Goal: Task Accomplishment & Management: Manage account settings

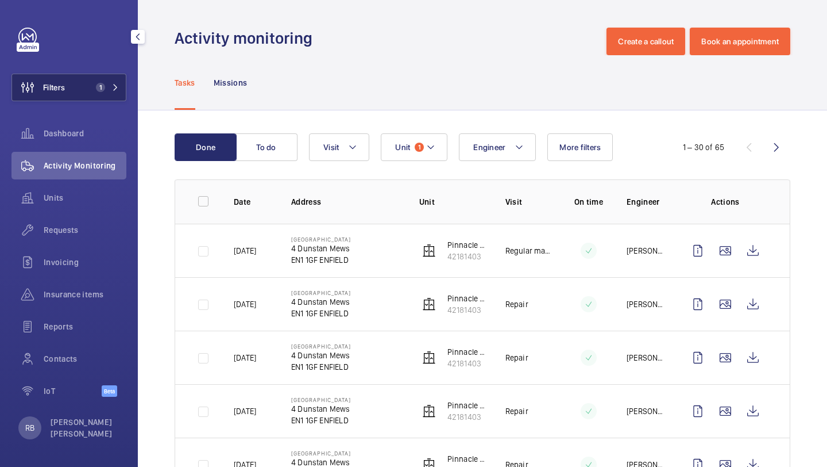
scroll to position [64, 0]
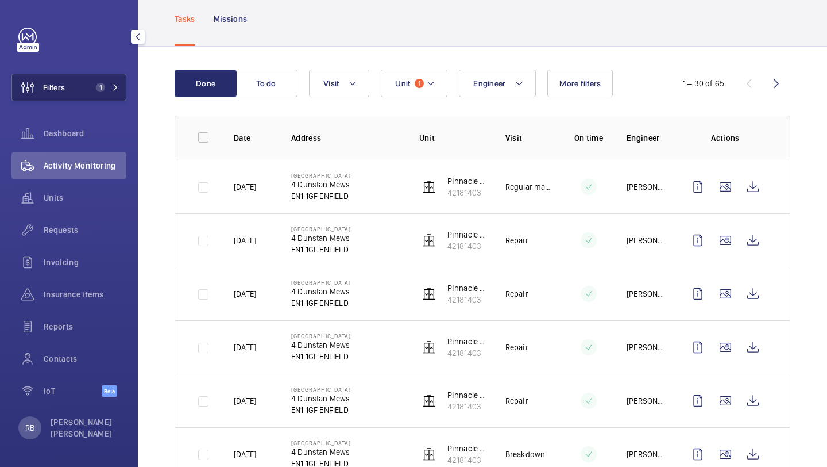
click at [106, 94] on button "Filters 1" at bounding box center [68, 88] width 115 height 28
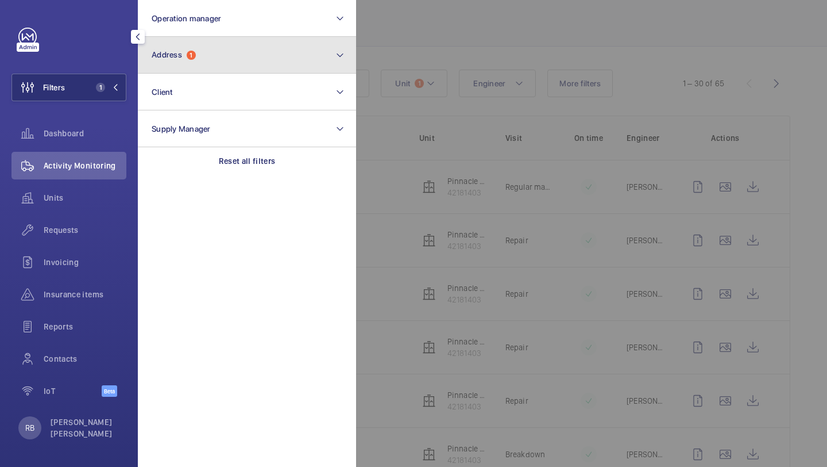
click at [205, 59] on button "Address 1" at bounding box center [247, 55] width 218 height 37
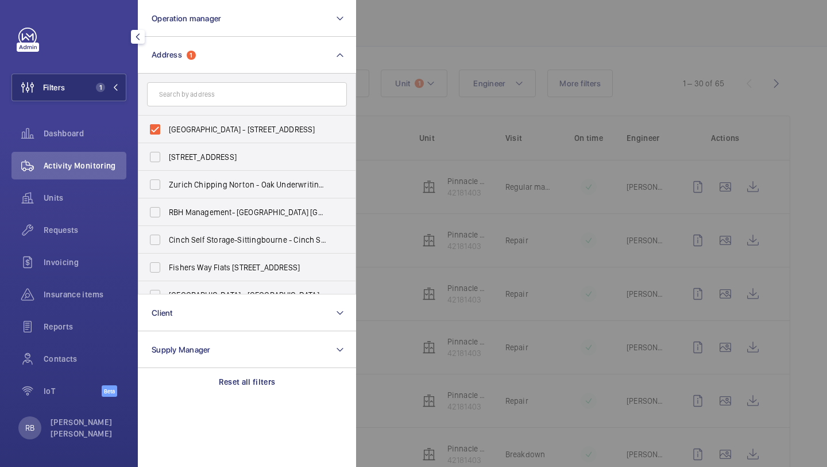
click at [234, 124] on span "[GEOGRAPHIC_DATA] - [STREET_ADDRESS]" at bounding box center [248, 129] width 158 height 11
click at [167, 123] on input "[GEOGRAPHIC_DATA] - [STREET_ADDRESS]" at bounding box center [155, 129] width 23 height 23
checkbox input "false"
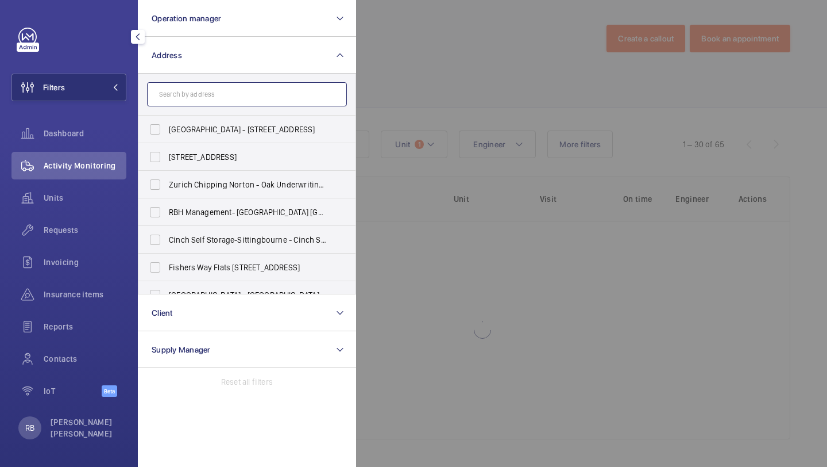
click at [226, 102] on input "text" at bounding box center [247, 94] width 200 height 24
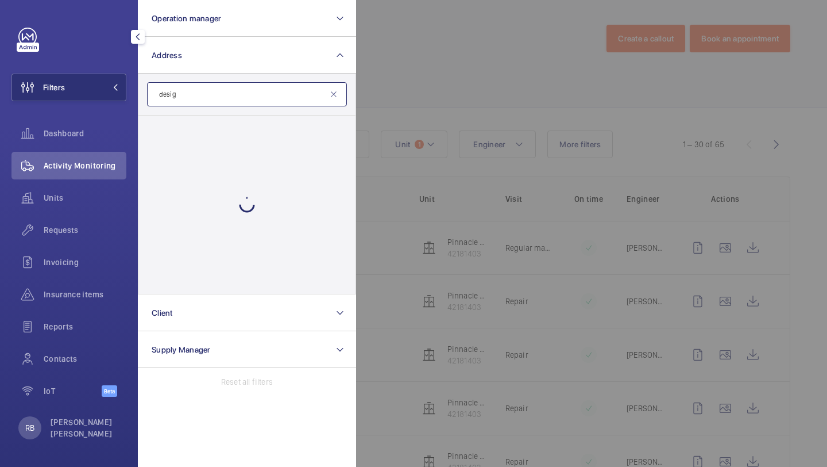
scroll to position [64, 0]
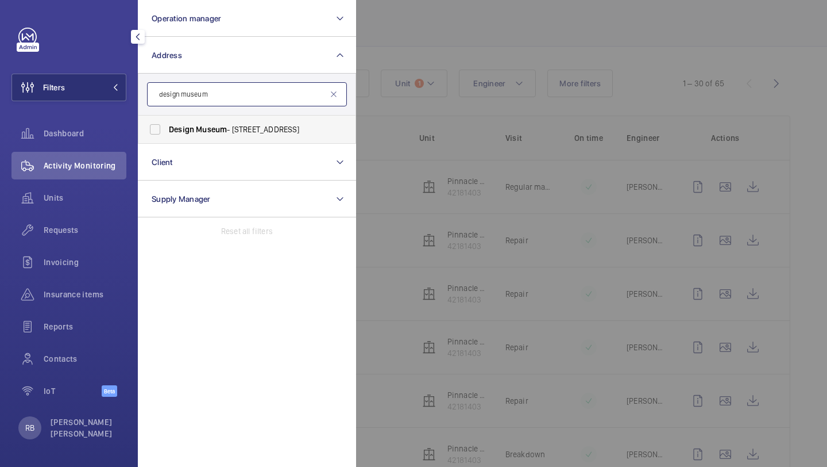
type input "design museum"
click at [197, 122] on label "Design Museum - [STREET_ADDRESS]" at bounding box center [238, 129] width 200 height 28
click at [167, 122] on input "Design Museum - [STREET_ADDRESS]" at bounding box center [155, 129] width 23 height 23
checkbox input "true"
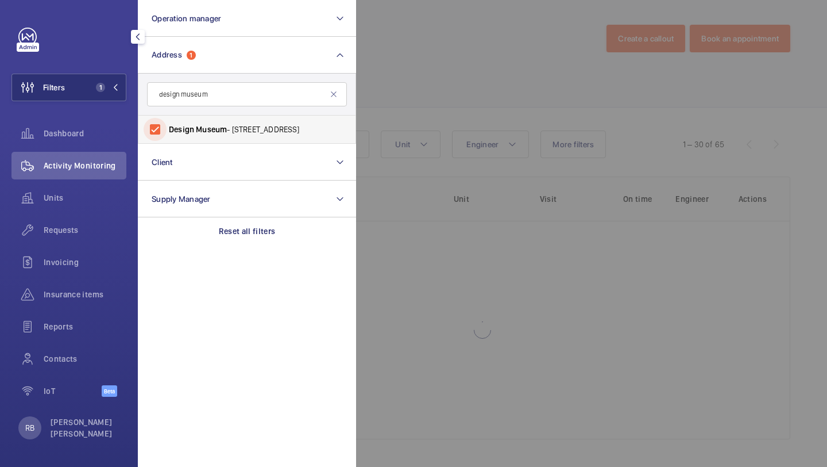
scroll to position [3, 0]
click at [410, 107] on div at bounding box center [769, 233] width 827 height 467
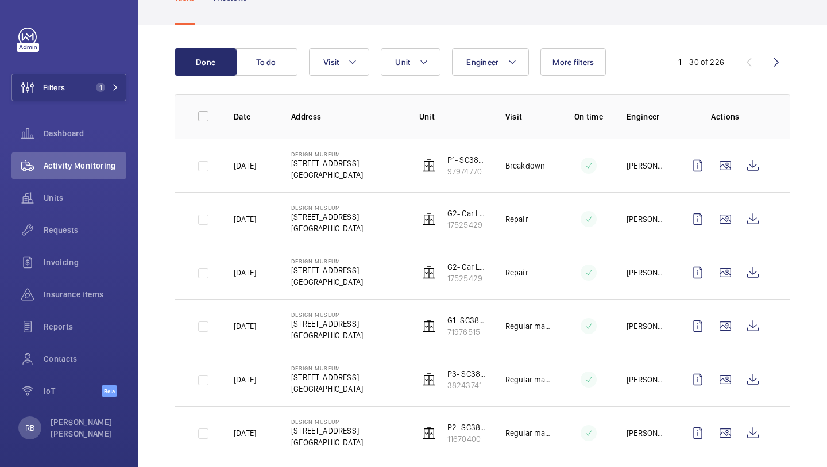
scroll to position [92, 0]
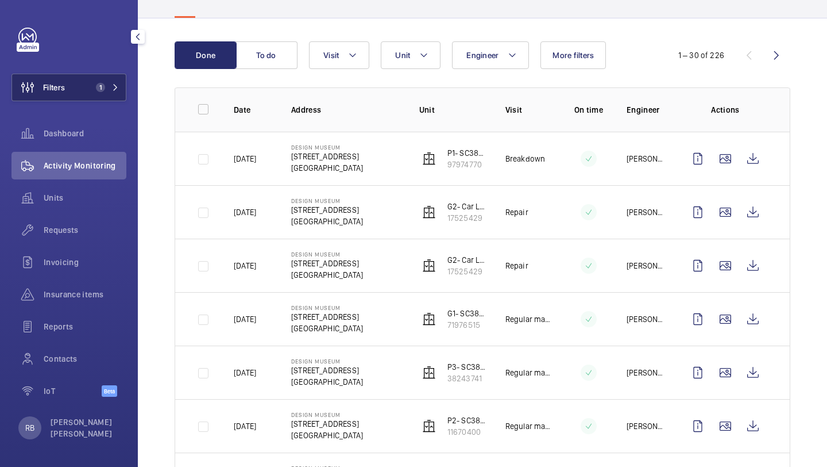
click at [106, 84] on span "1" at bounding box center [105, 87] width 28 height 9
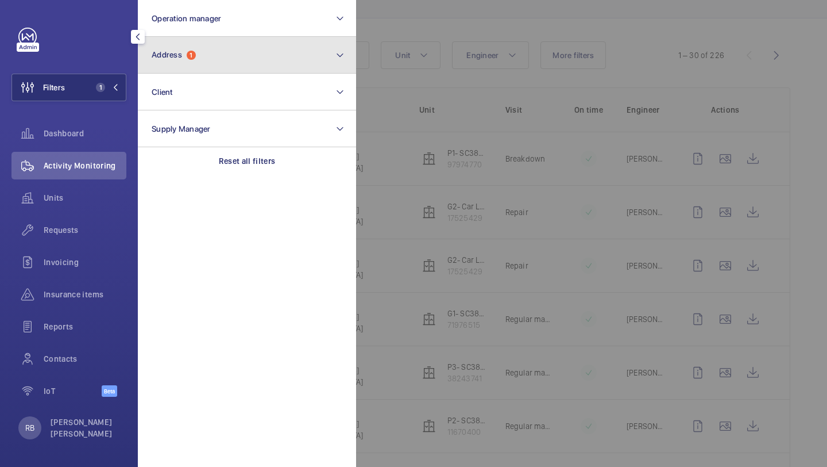
click at [186, 55] on span "Address 1" at bounding box center [174, 55] width 44 height 10
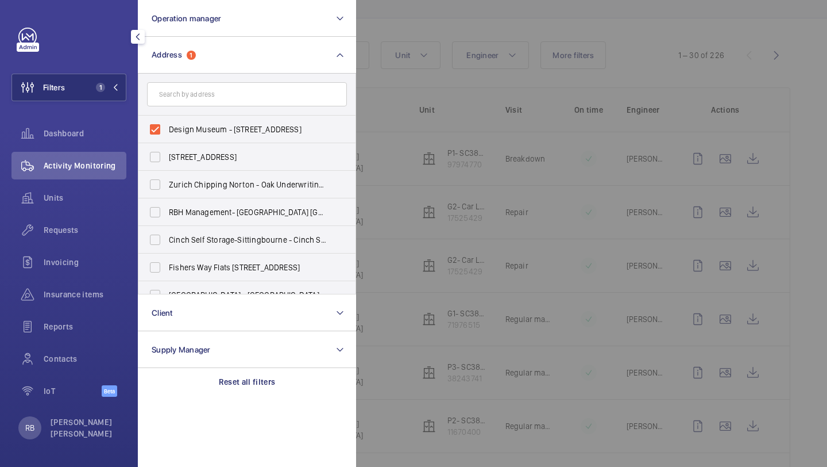
click at [369, 84] on div at bounding box center [769, 233] width 827 height 467
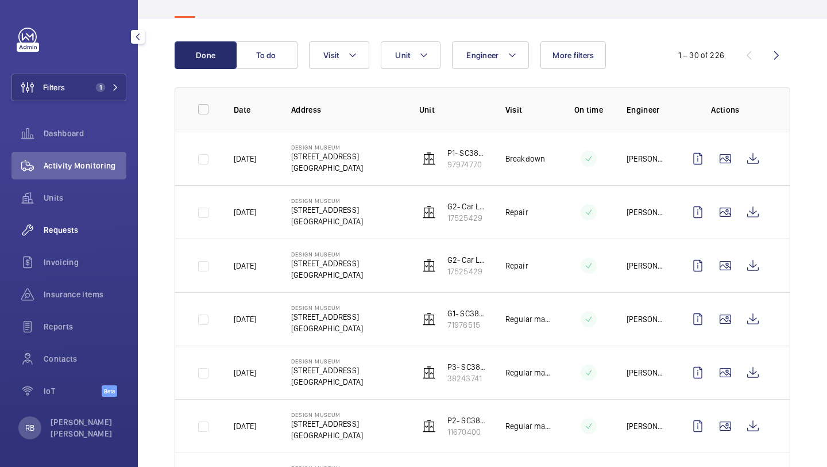
click at [103, 236] on div "Requests" at bounding box center [68, 230] width 115 height 28
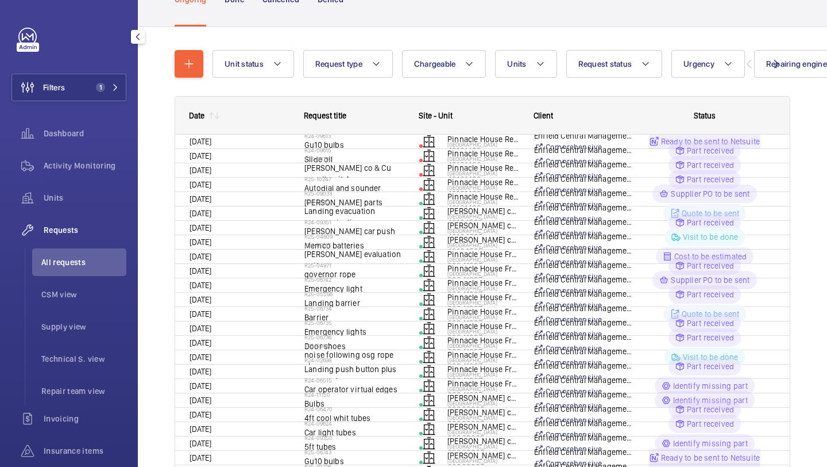
scroll to position [51, 0]
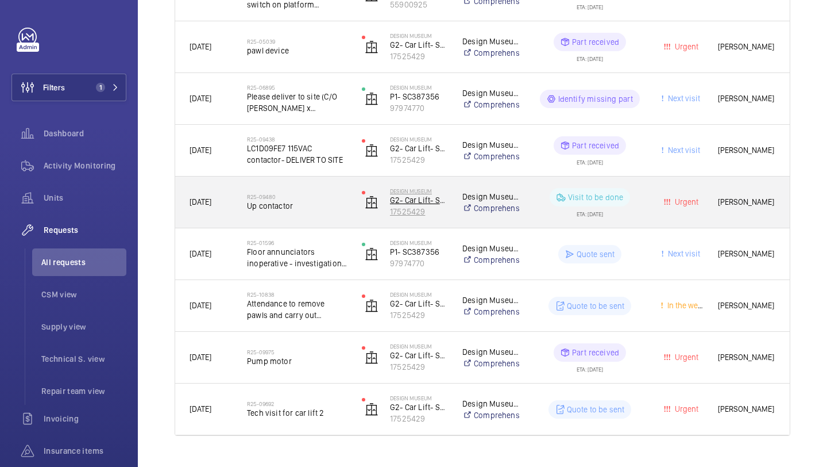
scroll to position [357, 0]
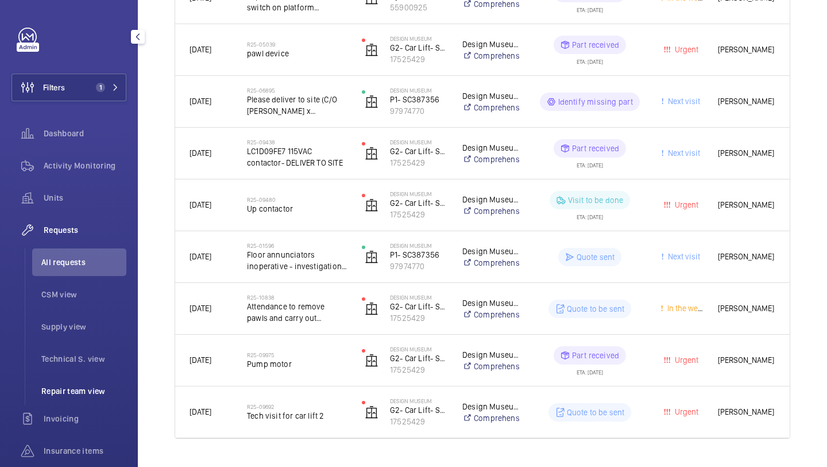
click at [76, 391] on span "Repair team view" at bounding box center [83, 390] width 85 height 11
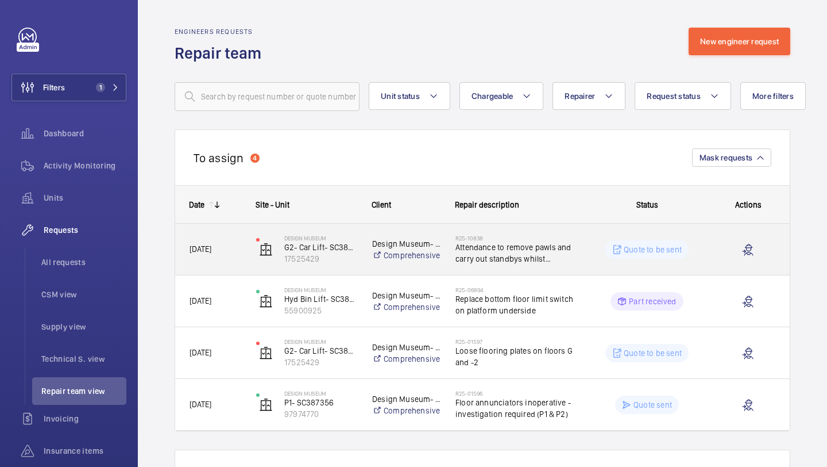
scroll to position [38, 0]
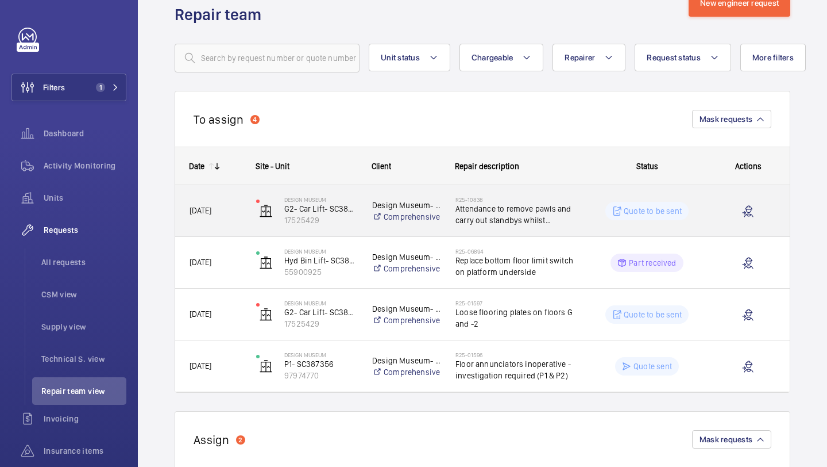
click at [529, 213] on span "Attendance to remove pawls and carry out standbys whilst exhibits are changed o…" at bounding box center [515, 214] width 118 height 23
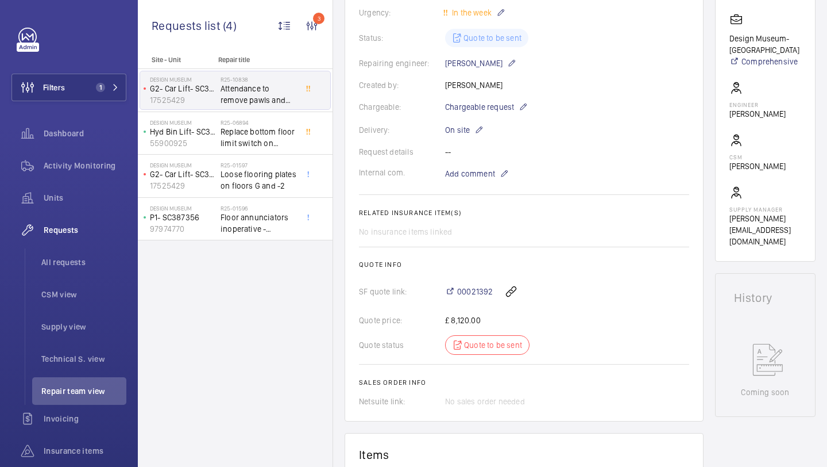
scroll to position [265, 0]
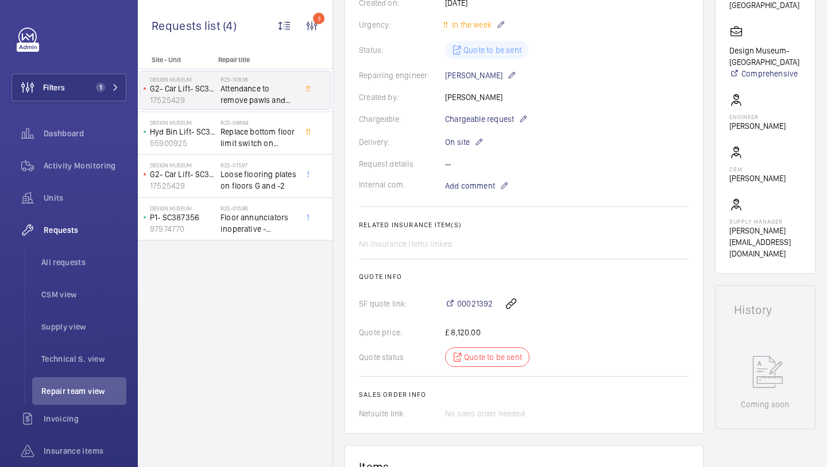
drag, startPoint x: 571, startPoint y: 78, endPoint x: 611, endPoint y: 37, distance: 56.9
click at [575, 78] on div "Repairing engineer: [PERSON_NAME]" at bounding box center [524, 75] width 330 height 14
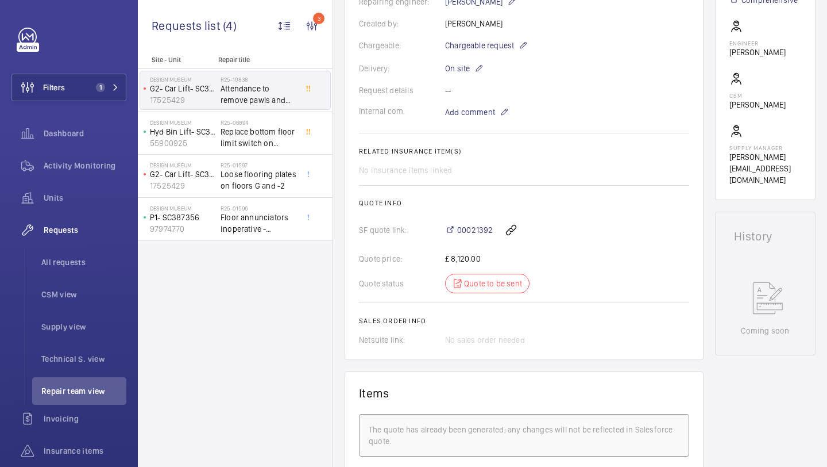
scroll to position [338, 0]
click at [486, 110] on span "Add comment" at bounding box center [470, 112] width 50 height 11
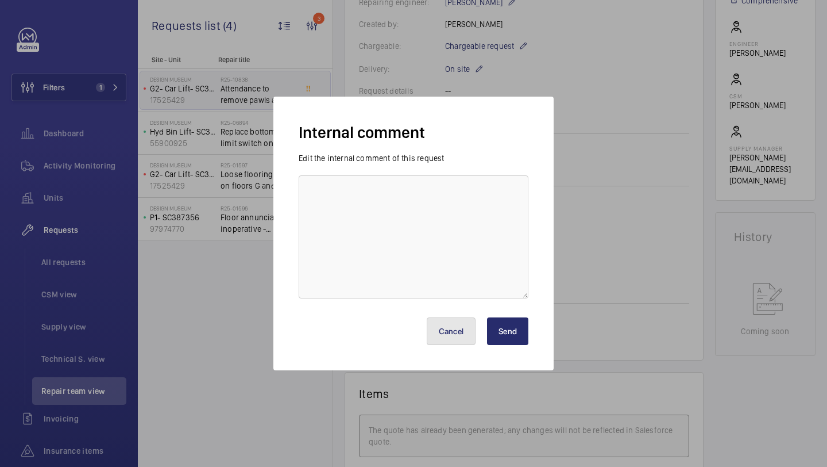
click at [465, 326] on button "Cancel" at bounding box center [451, 331] width 49 height 28
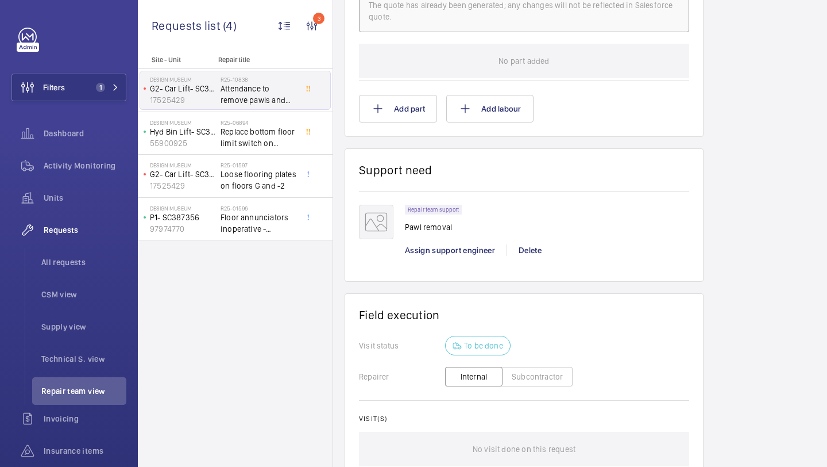
scroll to position [747, 0]
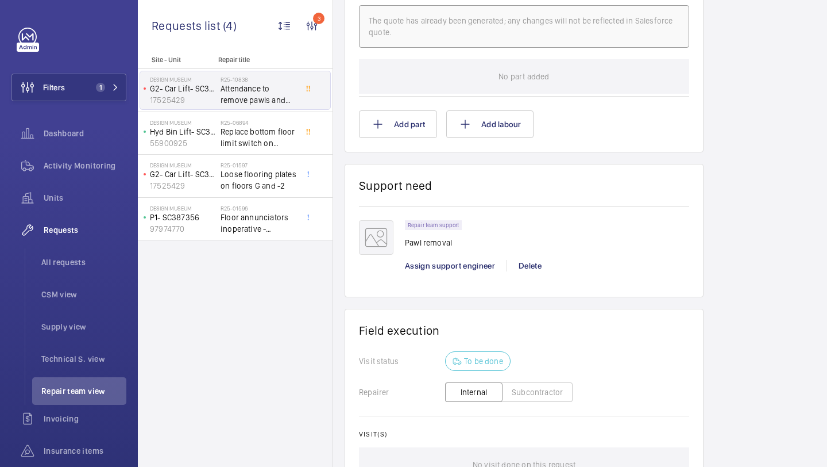
click at [456, 275] on div "Repair team support Pawl removal Assign support engineer [PERSON_NAME]" at bounding box center [547, 251] width 284 height 63
click at [458, 269] on span "Assign support engineer" at bounding box center [450, 265] width 90 height 9
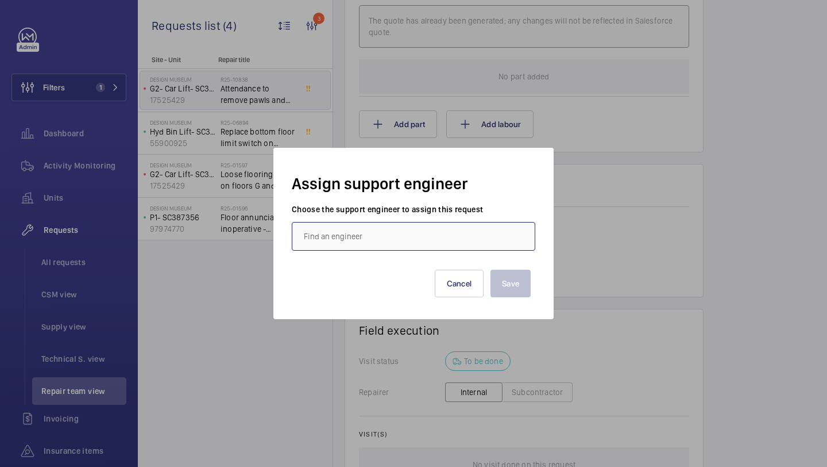
click at [426, 248] on input "text" at bounding box center [414, 236] width 244 height 29
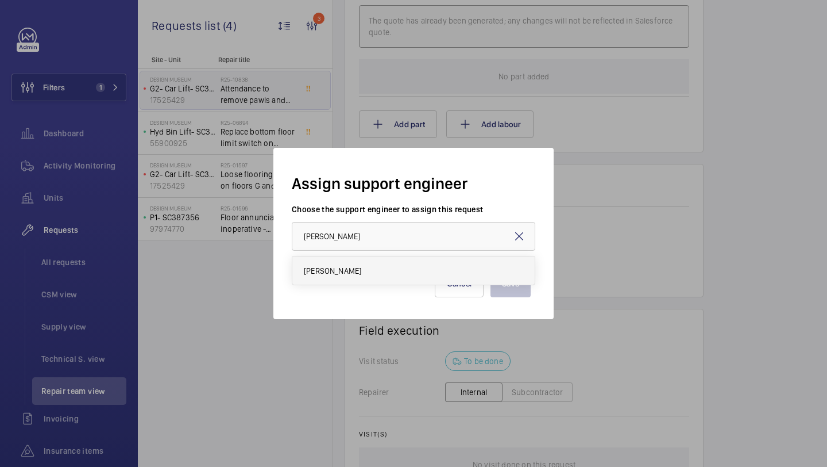
click at [385, 276] on mat-option "[PERSON_NAME]" at bounding box center [413, 271] width 242 height 28
type input "[PERSON_NAME]"
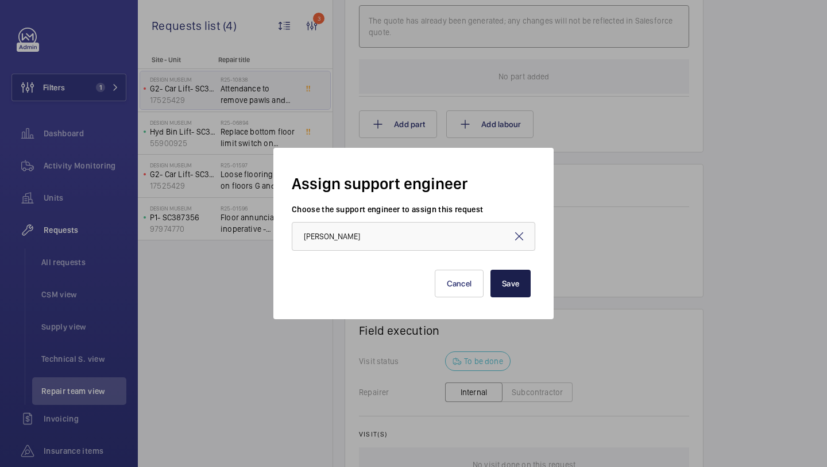
click at [519, 288] on button "Save" at bounding box center [511, 283] width 40 height 28
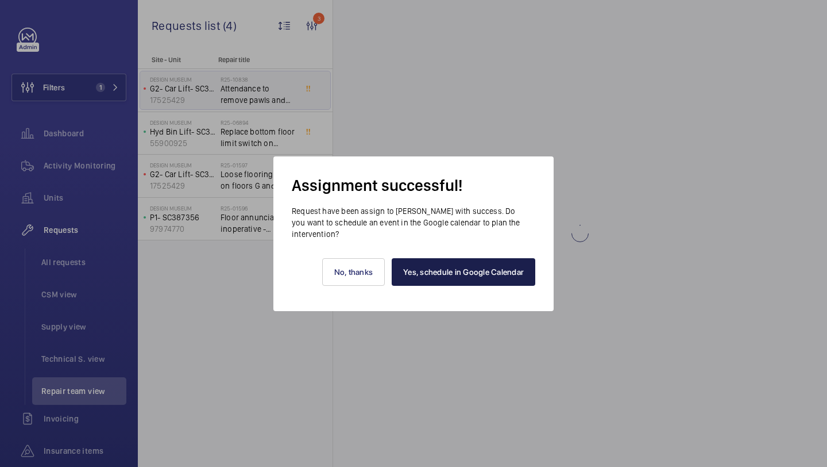
click at [435, 260] on link "Yes, schedule in Google Calendar" at bounding box center [464, 272] width 144 height 28
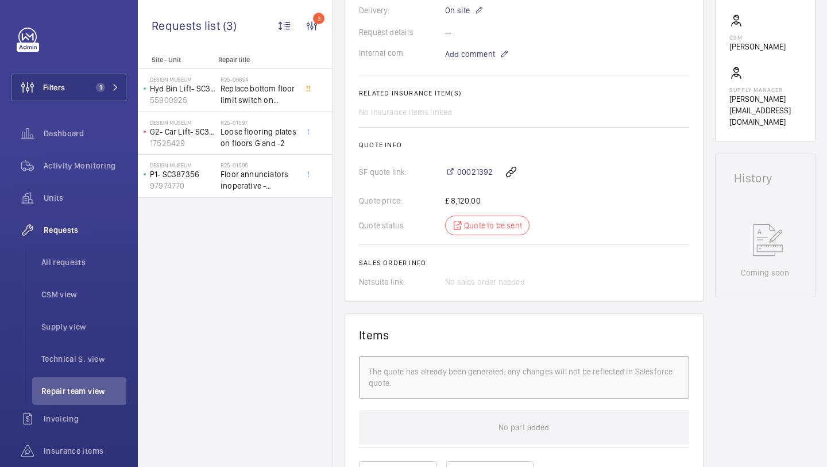
scroll to position [246, 0]
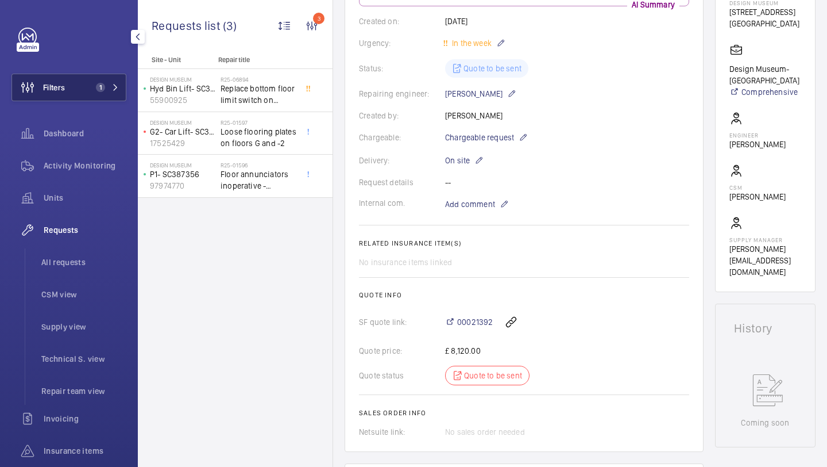
click at [119, 78] on button "Filters 1" at bounding box center [68, 88] width 115 height 28
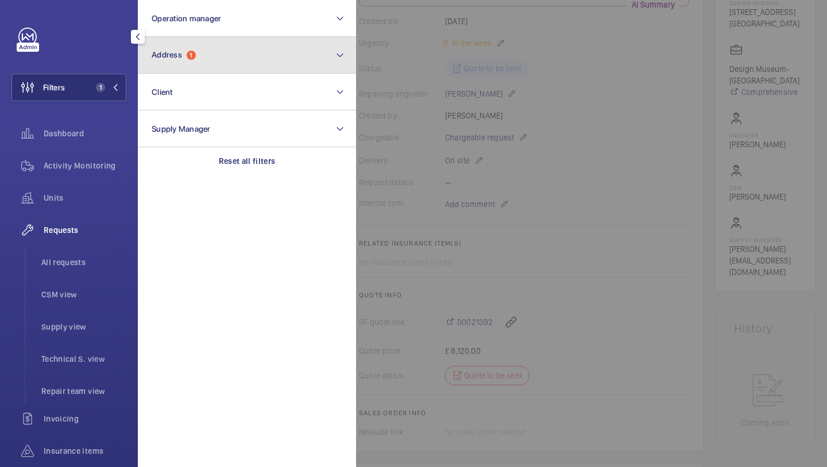
click at [212, 60] on button "Address 1" at bounding box center [247, 55] width 218 height 37
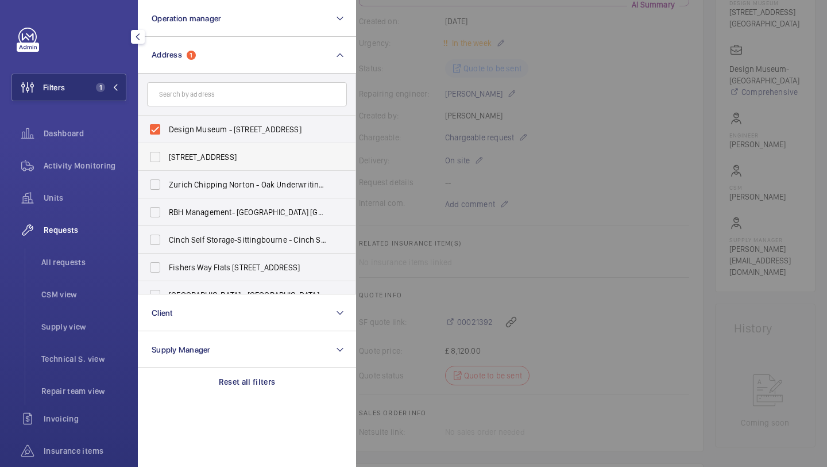
click at [197, 143] on label "[STREET_ADDRESS]" at bounding box center [238, 157] width 200 height 28
click at [167, 145] on input "[STREET_ADDRESS]" at bounding box center [155, 156] width 23 height 23
checkbox input "true"
click at [203, 125] on span "Design Museum - [STREET_ADDRESS]" at bounding box center [248, 129] width 158 height 11
click at [167, 125] on input "Design Museum - [STREET_ADDRESS]" at bounding box center [155, 129] width 23 height 23
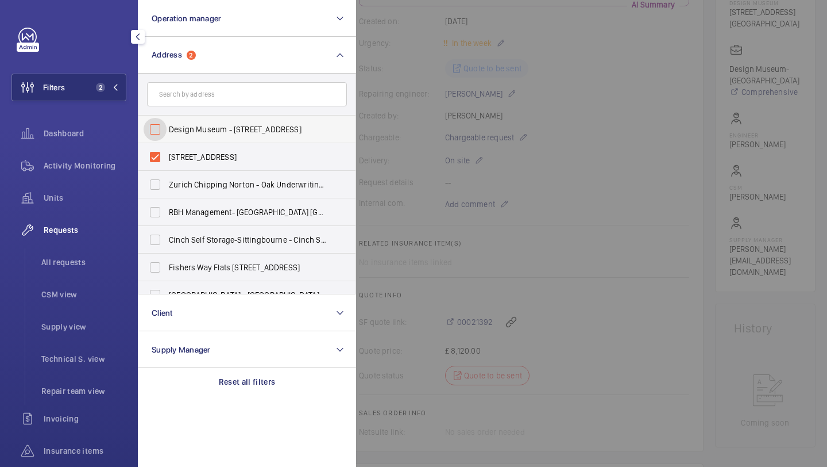
checkbox input "false"
click at [189, 153] on span "[STREET_ADDRESS]" at bounding box center [248, 156] width 158 height 11
click at [167, 153] on input "[STREET_ADDRESS]" at bounding box center [155, 156] width 23 height 23
checkbox input "false"
click at [198, 109] on form at bounding box center [246, 95] width 217 height 42
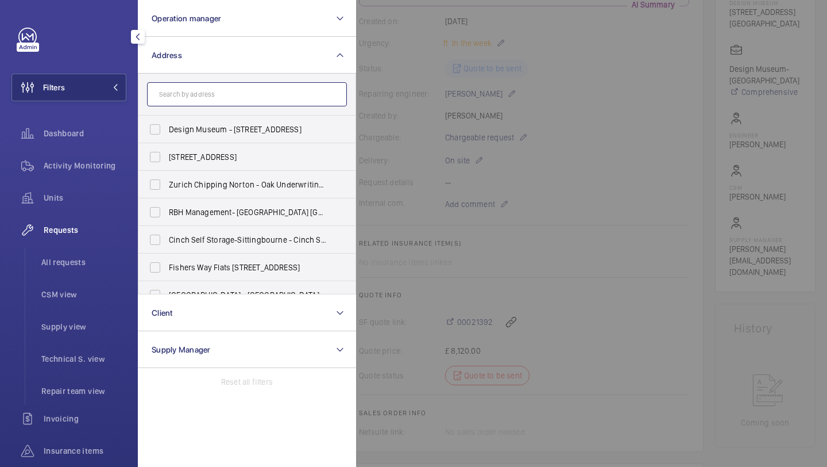
click at [202, 91] on input "text" at bounding box center [247, 94] width 200 height 24
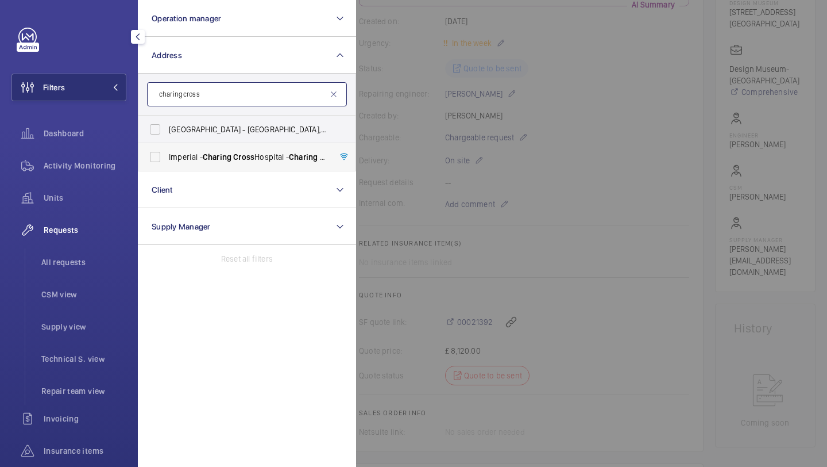
type input "charing cross"
click at [151, 157] on label "[GEOGRAPHIC_DATA] - [GEOGRAPHIC_DATA]" at bounding box center [238, 157] width 200 height 28
click at [151, 157] on input "[GEOGRAPHIC_DATA] - [GEOGRAPHIC_DATA]" at bounding box center [155, 156] width 23 height 23
checkbox input "true"
click at [369, 98] on div at bounding box center [769, 233] width 827 height 467
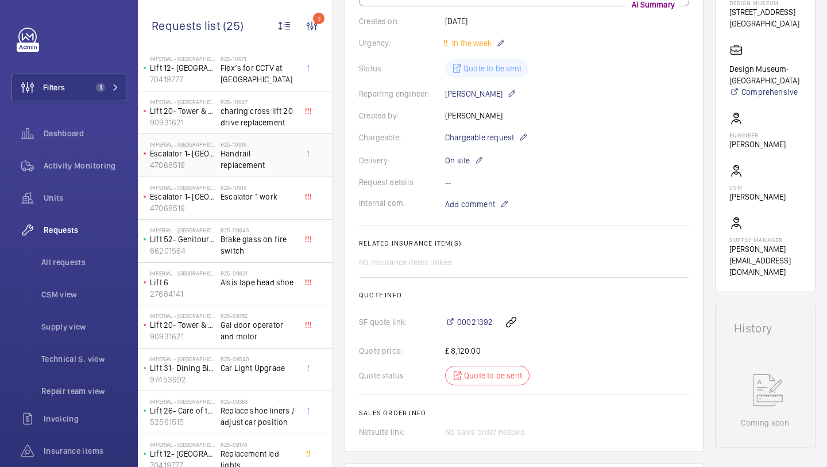
scroll to position [29, 0]
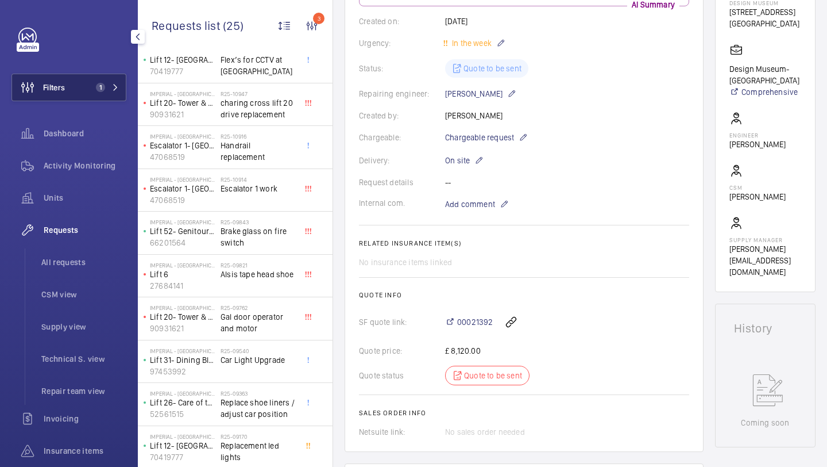
click at [119, 89] on button "Filters 1" at bounding box center [68, 88] width 115 height 28
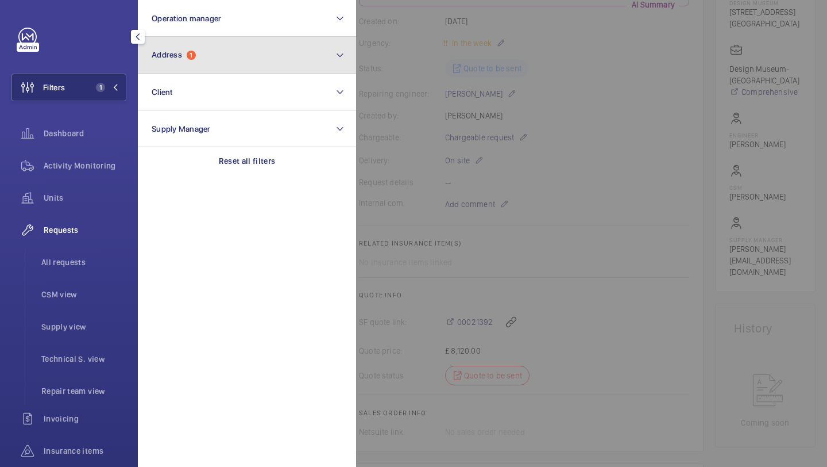
click at [187, 61] on button "Address 1" at bounding box center [247, 55] width 218 height 37
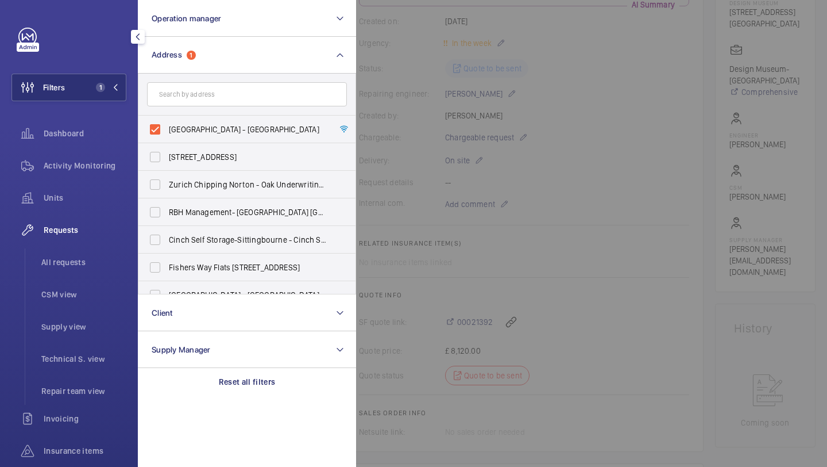
click at [448, 118] on div at bounding box center [769, 233] width 827 height 467
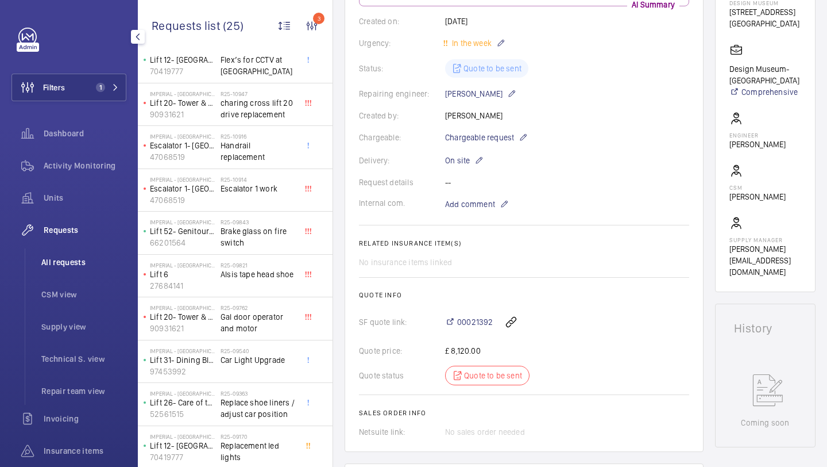
click at [78, 252] on li "All requests" at bounding box center [79, 262] width 94 height 28
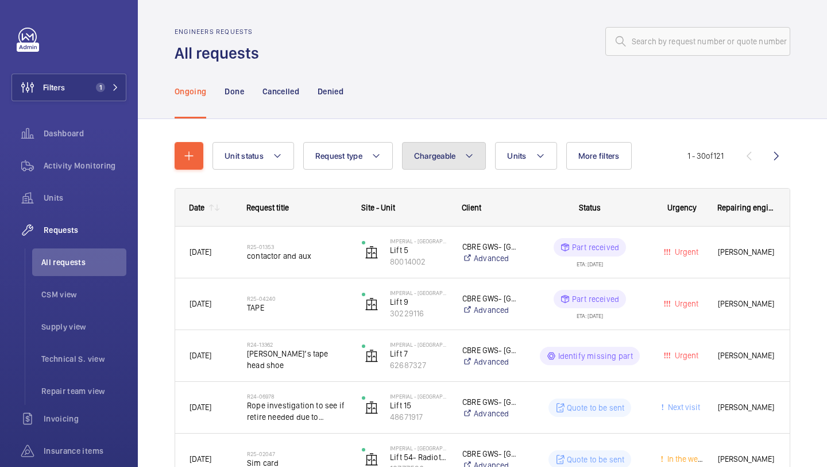
click at [413, 155] on button "Chargeable" at bounding box center [444, 156] width 84 height 28
click at [476, 149] on button "Chargeable" at bounding box center [444, 156] width 84 height 28
click at [513, 152] on span "Units" at bounding box center [516, 155] width 19 height 9
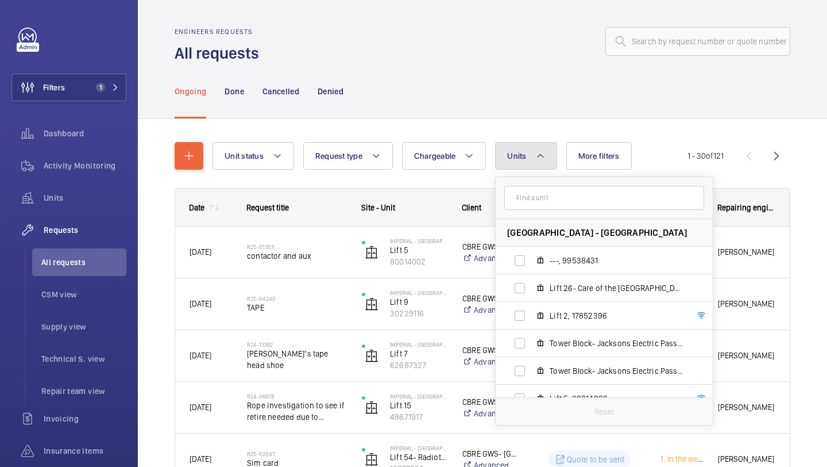
click at [513, 152] on span "Units" at bounding box center [516, 155] width 19 height 9
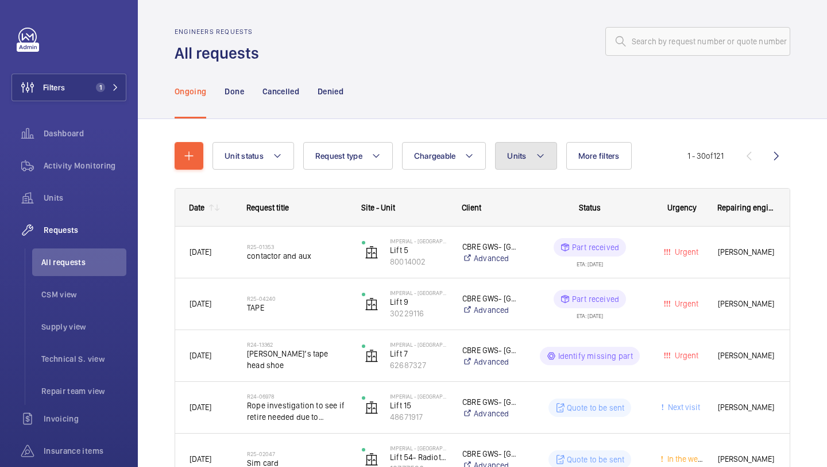
click at [513, 152] on span "Units" at bounding box center [516, 155] width 19 height 9
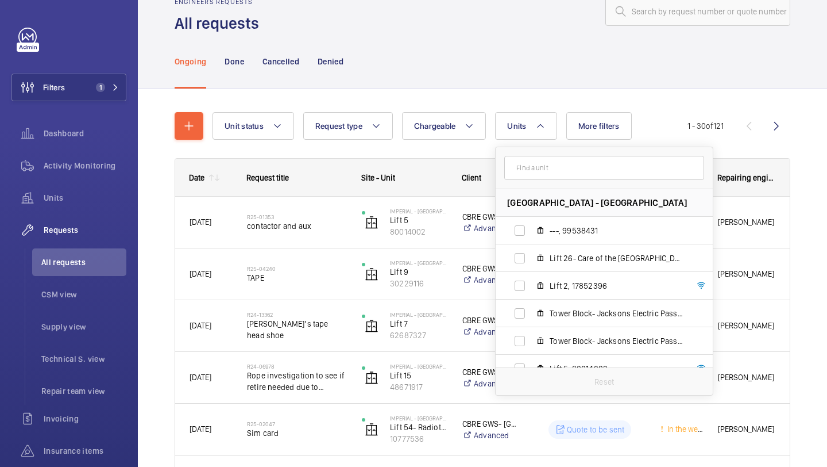
scroll to position [32, 0]
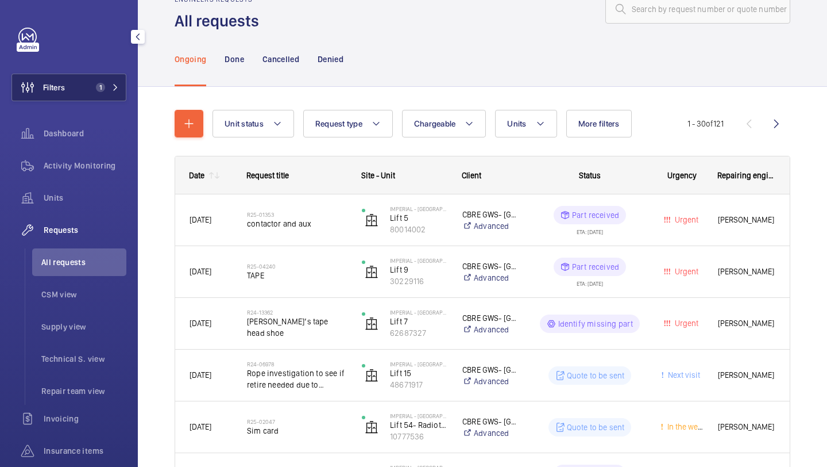
click at [98, 86] on span "1" at bounding box center [100, 87] width 9 height 9
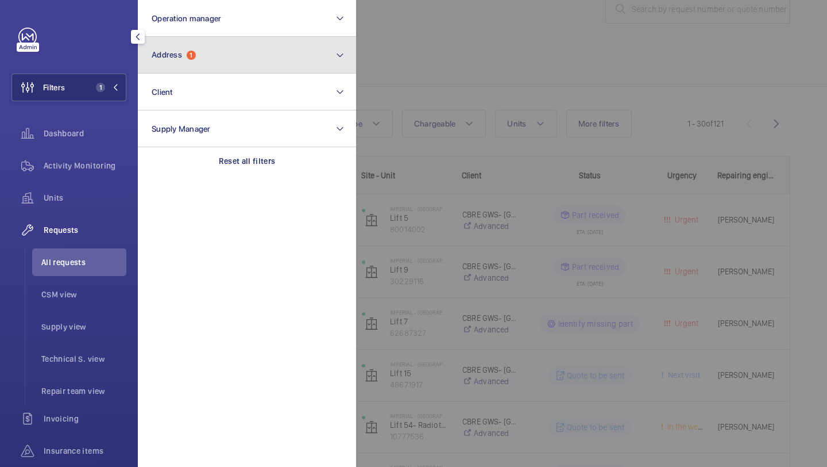
click at [174, 70] on button "Address 1" at bounding box center [247, 55] width 218 height 37
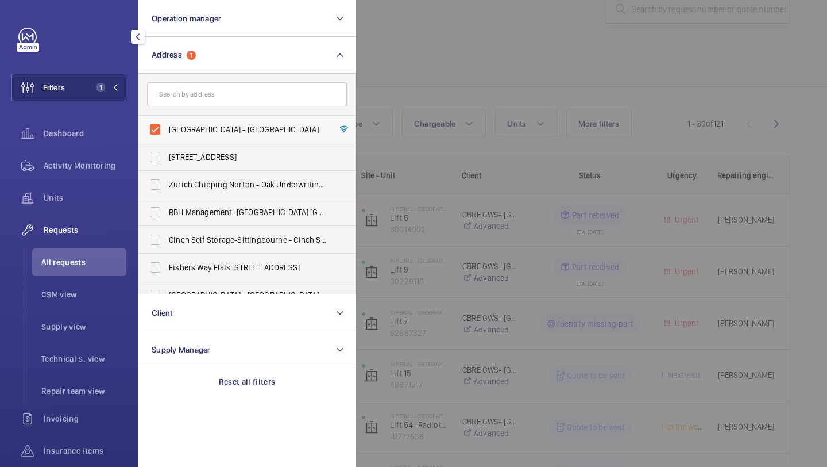
click at [184, 133] on span "[GEOGRAPHIC_DATA] - [GEOGRAPHIC_DATA]" at bounding box center [248, 129] width 158 height 11
click at [167, 133] on input "[GEOGRAPHIC_DATA] - [GEOGRAPHIC_DATA]" at bounding box center [155, 129] width 23 height 23
checkbox input "false"
click at [719, 6] on div at bounding box center [769, 233] width 827 height 467
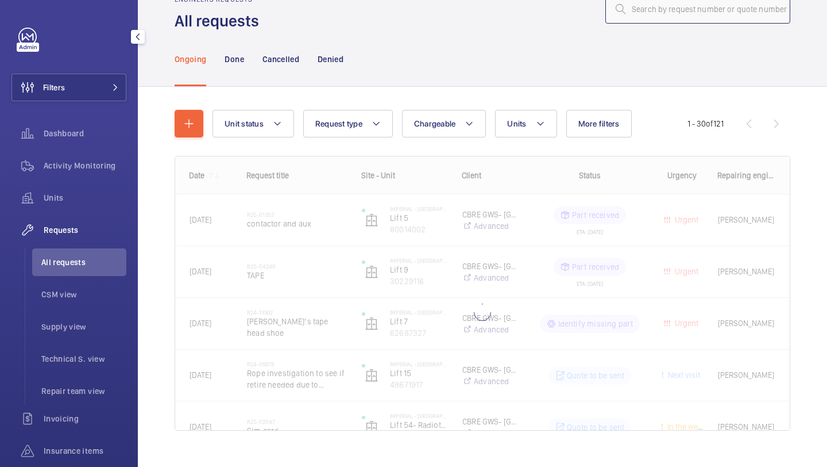
click at [695, 15] on input "text" at bounding box center [698, 9] width 185 height 29
paste input "R25-10397"
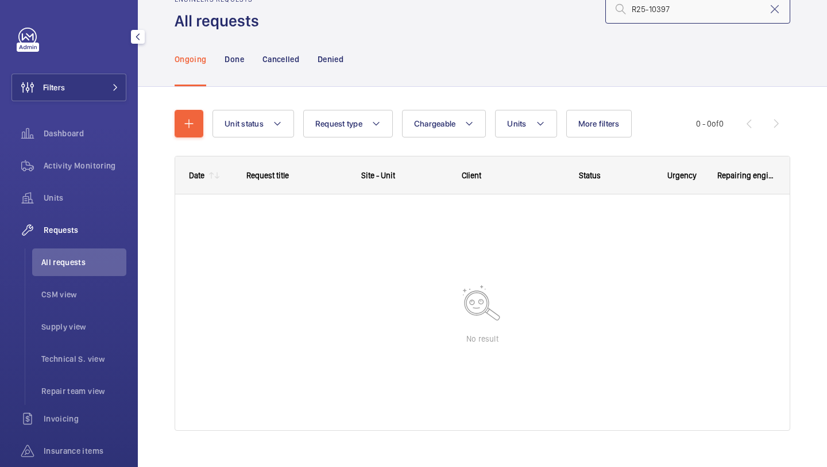
click at [631, 7] on input "R25-10397" at bounding box center [698, 9] width 185 height 29
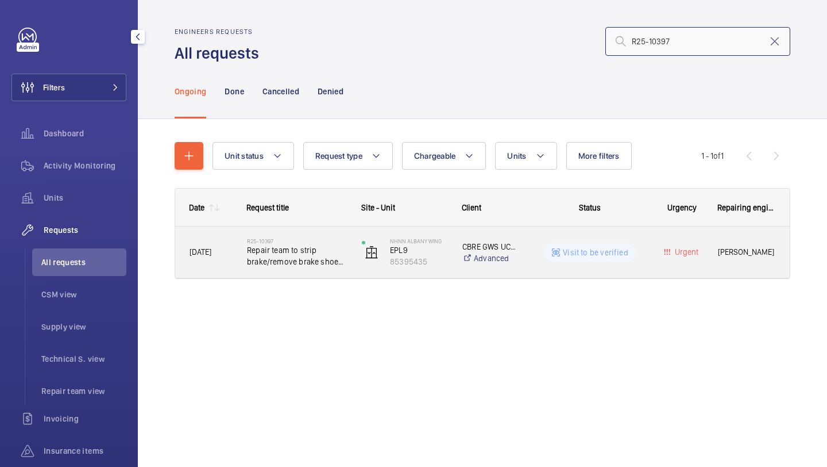
type input "R25-10397"
click at [334, 255] on span "Repair team to strip brake/remove brake shoe liners and replace if required" at bounding box center [297, 255] width 100 height 23
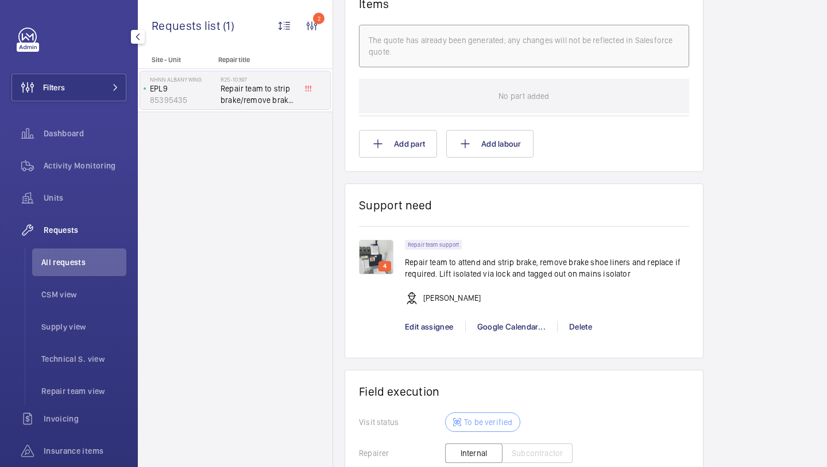
scroll to position [727, 0]
click at [380, 263] on div "4" at bounding box center [385, 266] width 13 height 10
click at [375, 260] on img at bounding box center [376, 257] width 34 height 34
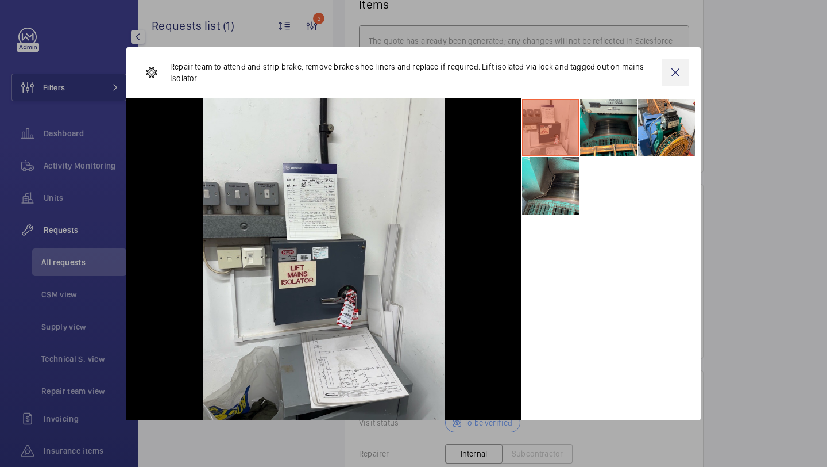
click at [670, 73] on wm-front-icon-button at bounding box center [676, 73] width 28 height 28
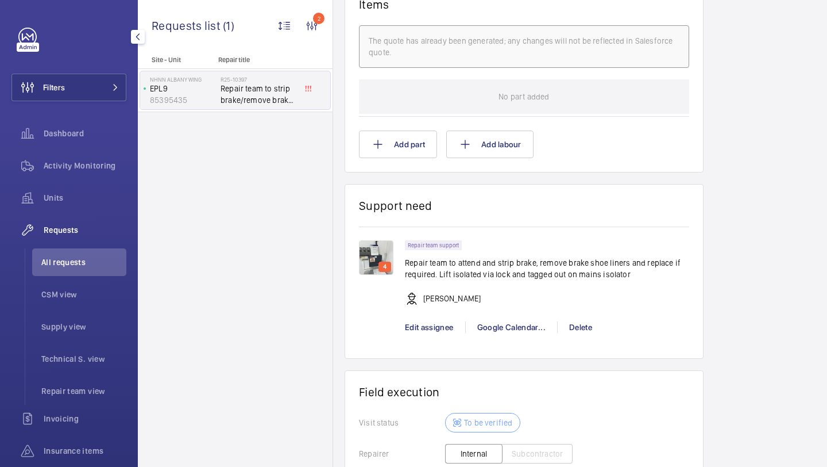
scroll to position [966, 0]
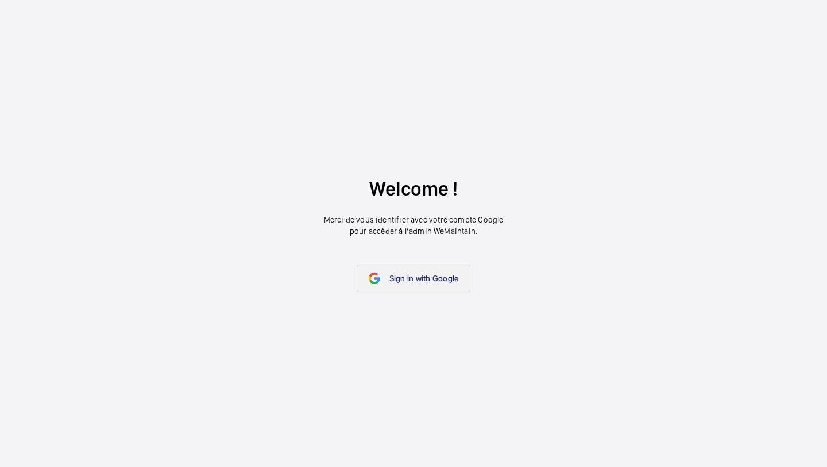
click at [407, 269] on link "Sign in with Google" at bounding box center [414, 278] width 114 height 28
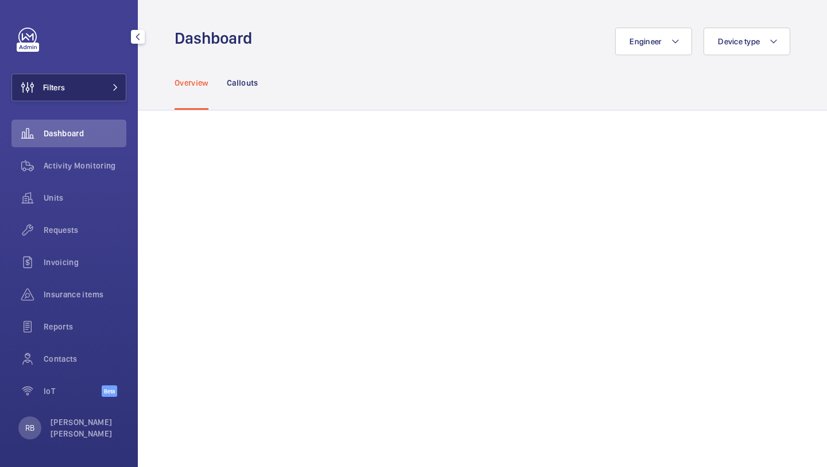
click at [119, 94] on button "Filters" at bounding box center [68, 88] width 115 height 28
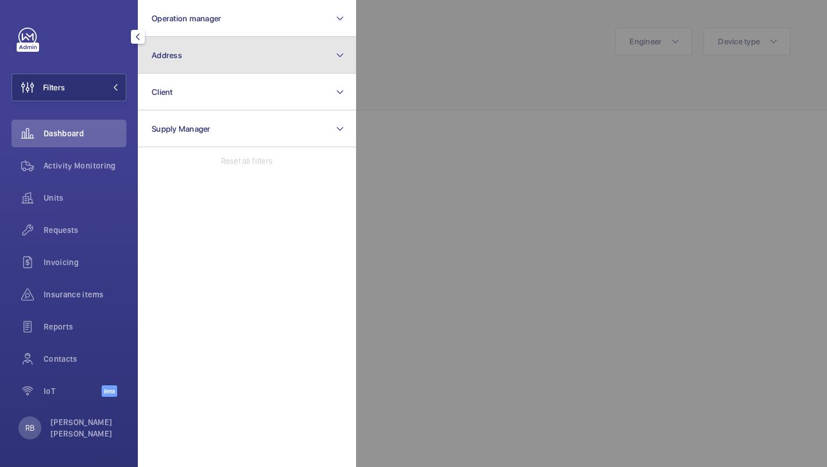
click at [175, 63] on button "Address" at bounding box center [247, 55] width 218 height 37
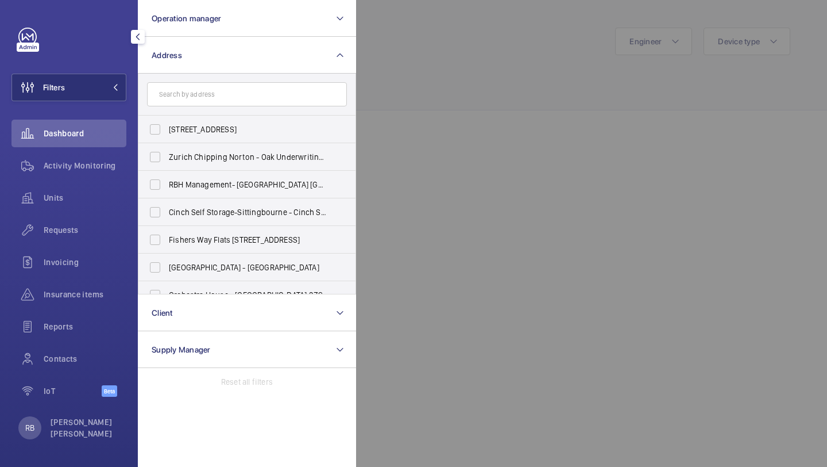
click at [422, 79] on div at bounding box center [769, 233] width 827 height 467
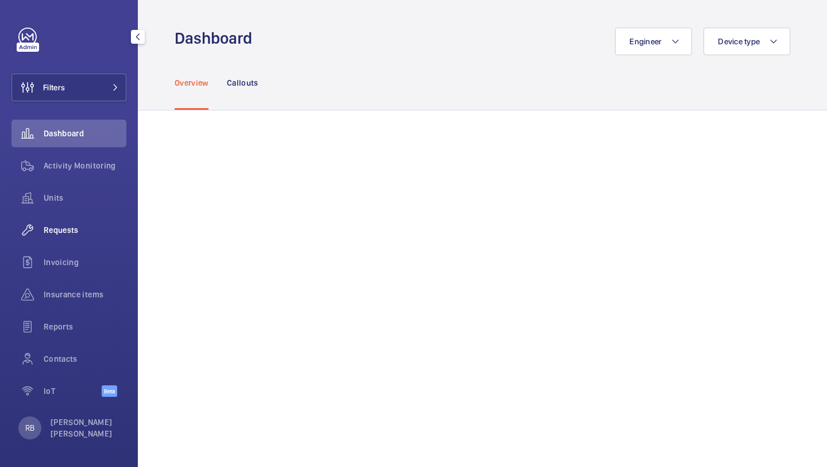
click at [61, 228] on span "Requests" at bounding box center [85, 229] width 83 height 11
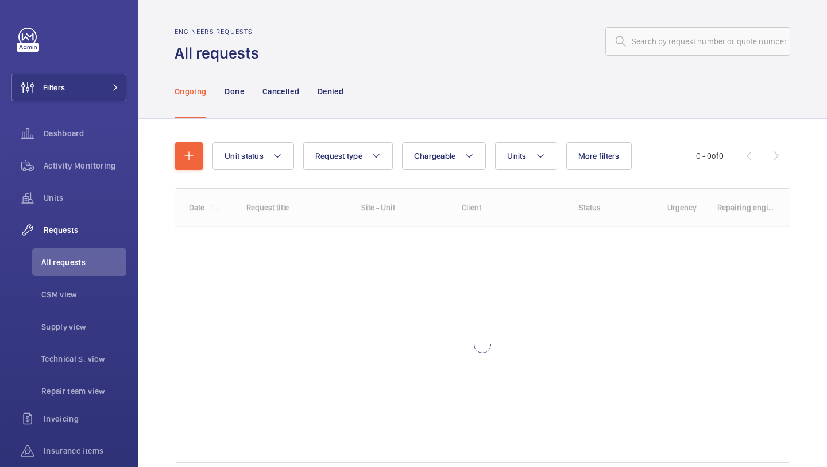
click at [664, 62] on div "Engineers requests All requests" at bounding box center [483, 46] width 616 height 36
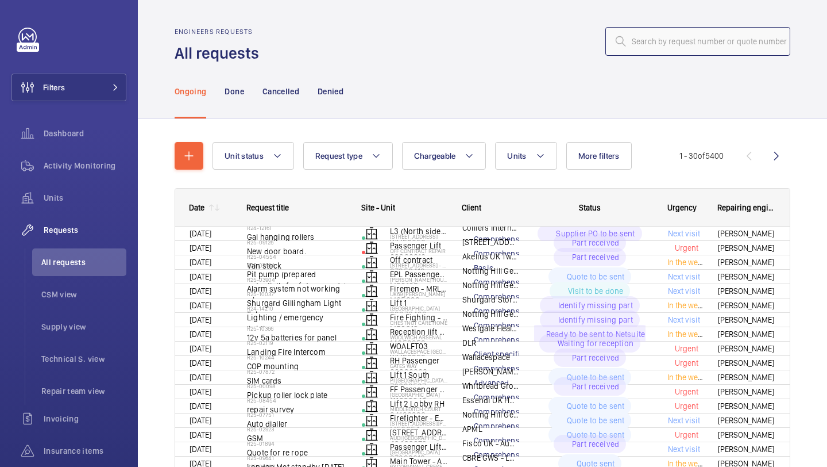
click at [660, 44] on input "text" at bounding box center [698, 41] width 185 height 29
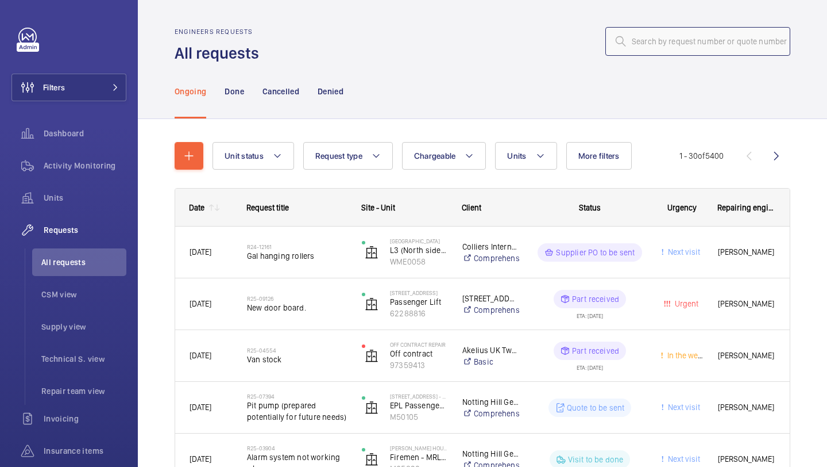
click at [647, 51] on input "text" at bounding box center [698, 41] width 185 height 29
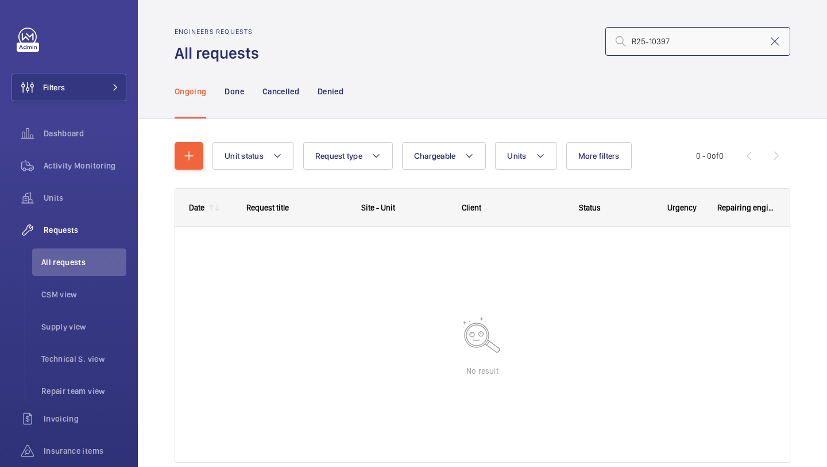
click at [637, 41] on input "R25-10397" at bounding box center [698, 41] width 185 height 29
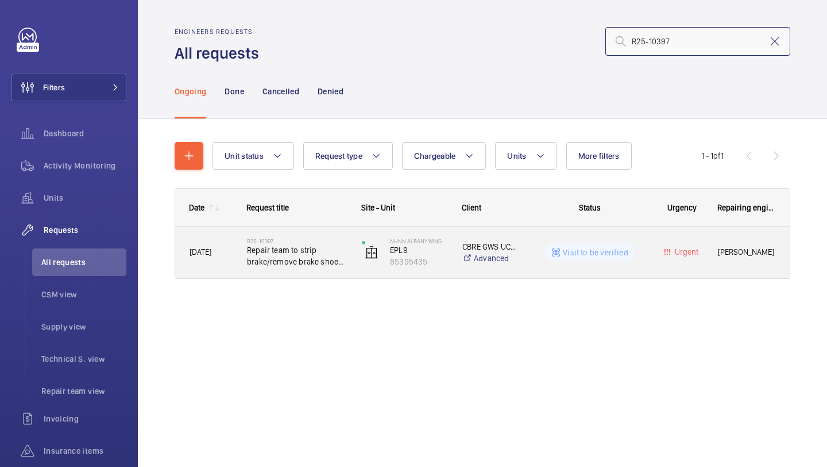
type input "R25-10397"
click at [350, 262] on div "NHNN Albany Wing EPL9 85395435" at bounding box center [397, 252] width 99 height 47
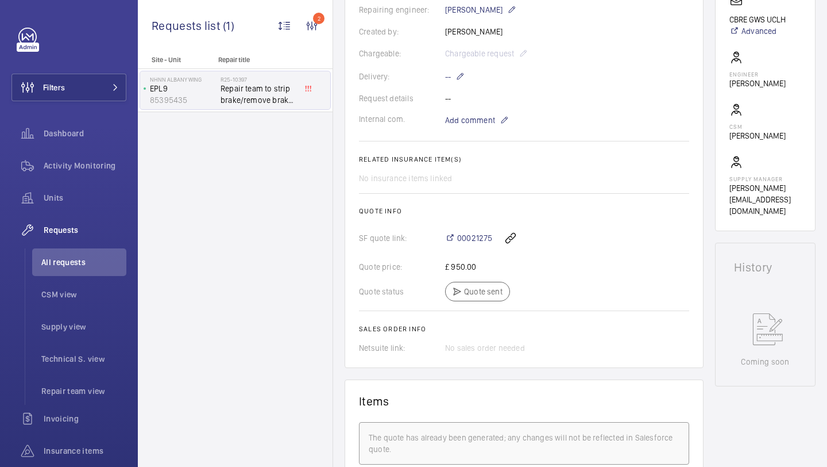
scroll to position [334, 0]
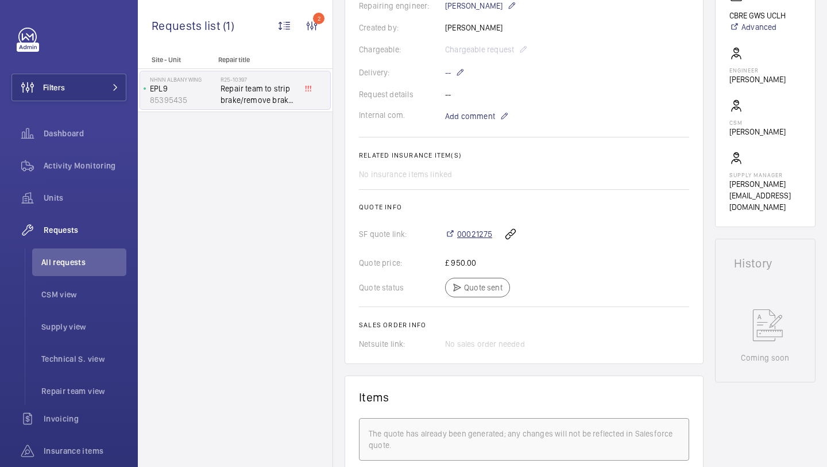
click at [470, 234] on span "00021275" at bounding box center [474, 233] width 35 height 11
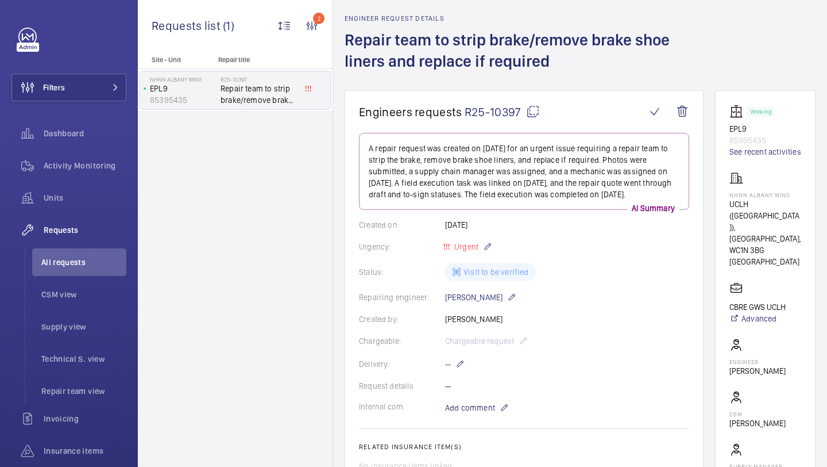
scroll to position [354, 0]
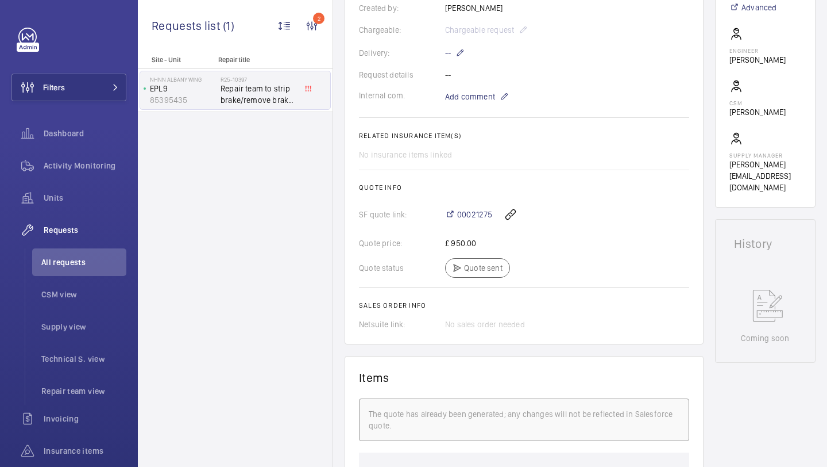
click at [474, 208] on div "00021275" at bounding box center [567, 215] width 244 height 28
click at [473, 214] on span "00021275" at bounding box center [474, 214] width 35 height 11
